Goal: Transaction & Acquisition: Obtain resource

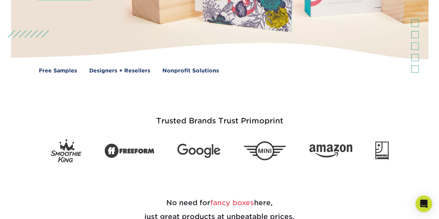
scroll to position [174, 0]
click at [60, 68] on link "Free Samples" at bounding box center [58, 71] width 38 height 8
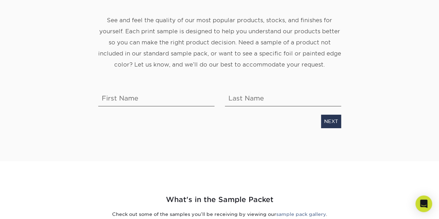
scroll to position [104, 0]
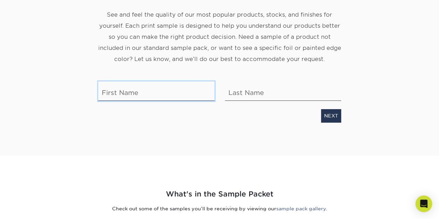
click at [113, 85] on input "text" at bounding box center [156, 91] width 116 height 19
type input "Lisa"
type input "Head"
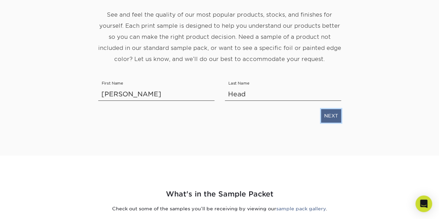
click at [337, 118] on link "NEXT" at bounding box center [331, 115] width 20 height 13
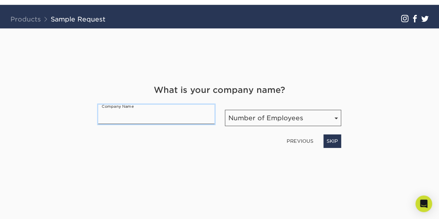
scroll to position [39, 0]
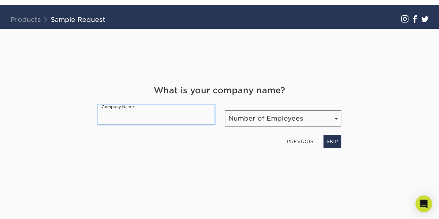
click at [117, 119] on input "text" at bounding box center [156, 114] width 116 height 19
type input "Studio Z Boutique"
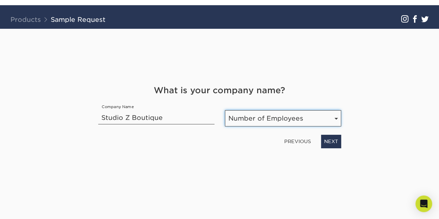
click at [279, 122] on select "Number of Employees Self-employed 1-10 employees 11-50 employees 51-200 employe…" at bounding box center [283, 118] width 116 height 16
select select "Self-employed"
click at [225, 110] on select "Number of Employees Self-employed 1-10 employees 11-50 employees 51-200 employe…" at bounding box center [283, 118] width 116 height 16
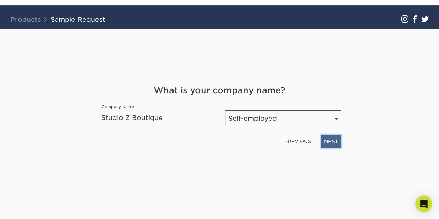
click at [335, 144] on link "NEXT" at bounding box center [331, 141] width 20 height 13
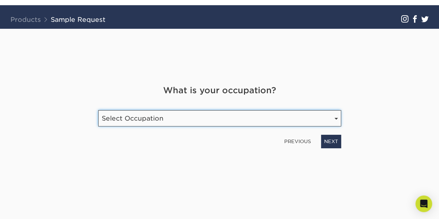
click at [229, 120] on select "Select Occupation Agency Automotive Blogger Cleaning Services Construction Educ…" at bounding box center [219, 118] width 243 height 16
select select "Etsy Shop Owner"
click at [98, 110] on select "Select Occupation Agency Automotive Blogger Cleaning Services Construction Educ…" at bounding box center [219, 118] width 243 height 16
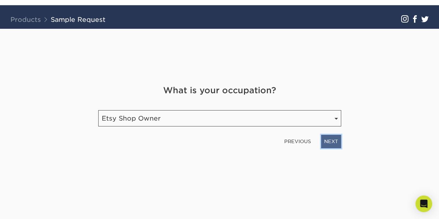
click at [332, 140] on link "NEXT" at bounding box center [331, 141] width 20 height 13
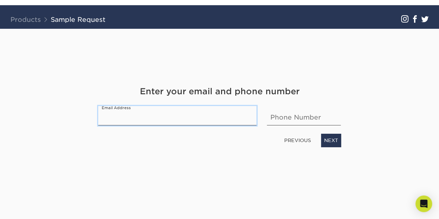
click at [220, 117] on input "email" at bounding box center [177, 115] width 159 height 19
type input "[EMAIL_ADDRESS][DOMAIN_NAME]"
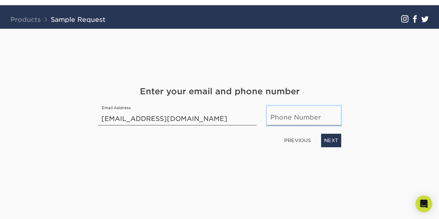
type input "6786729689"
click at [334, 138] on link "NEXT" at bounding box center [331, 140] width 20 height 13
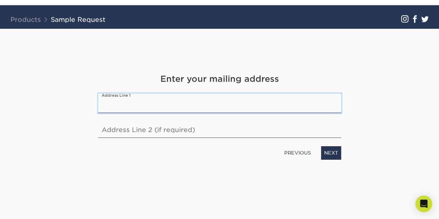
click at [198, 96] on input "text" at bounding box center [219, 103] width 243 height 19
type input "3301 Lakeside Way"
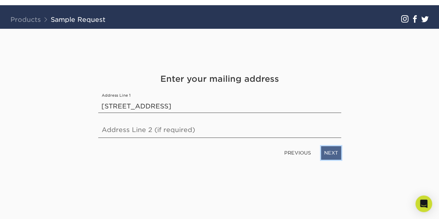
click at [332, 152] on link "NEXT" at bounding box center [331, 153] width 20 height 13
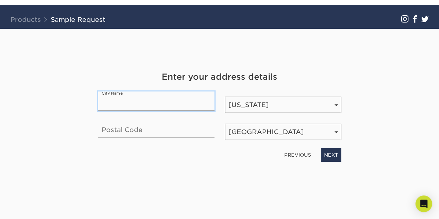
click at [170, 99] on input "text" at bounding box center [156, 101] width 116 height 19
type input "Newnan"
type input "30265"
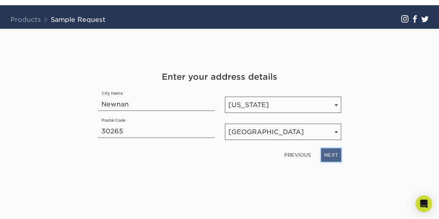
click at [330, 158] on link "NEXT" at bounding box center [331, 155] width 20 height 13
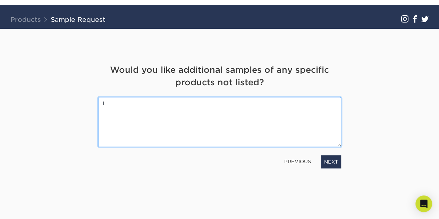
type textarea "I"
click at [141, 114] on textarea at bounding box center [219, 122] width 243 height 50
type textarea "postcards, stickers, bookmarks, table tent, trading card"
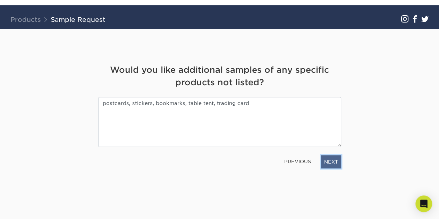
click at [331, 166] on link "NEXT" at bounding box center [331, 162] width 20 height 13
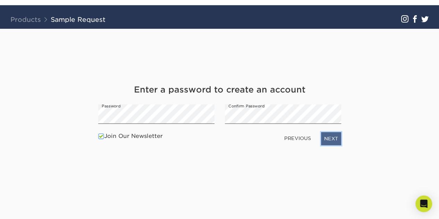
click at [329, 139] on link "NEXT" at bounding box center [331, 138] width 20 height 13
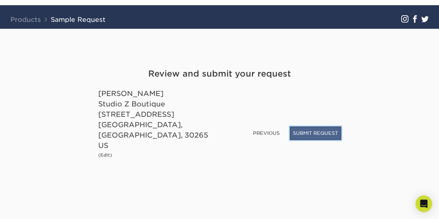
click at [307, 140] on button "SUBMIT REQUEST" at bounding box center [315, 133] width 51 height 13
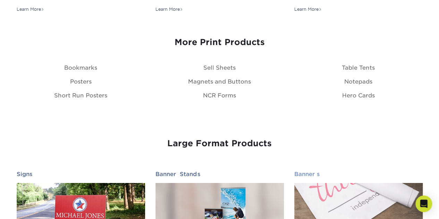
scroll to position [799, 0]
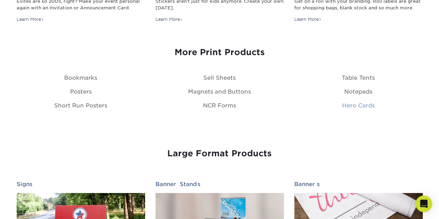
click at [349, 103] on link "Hero Cards" at bounding box center [358, 105] width 33 height 7
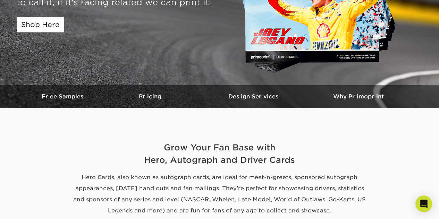
scroll to position [139, 0]
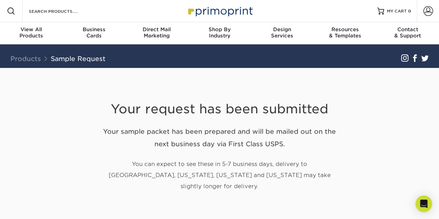
click at [229, 8] on img at bounding box center [219, 10] width 69 height 15
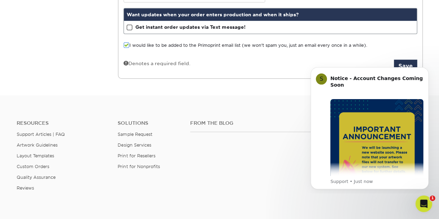
scroll to position [208, 0]
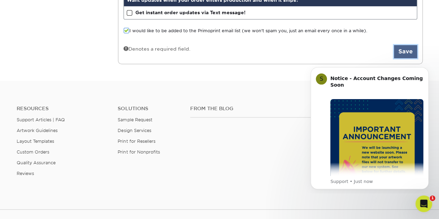
click at [408, 51] on button "Save" at bounding box center [405, 51] width 23 height 13
